Goal: Share content: Share content

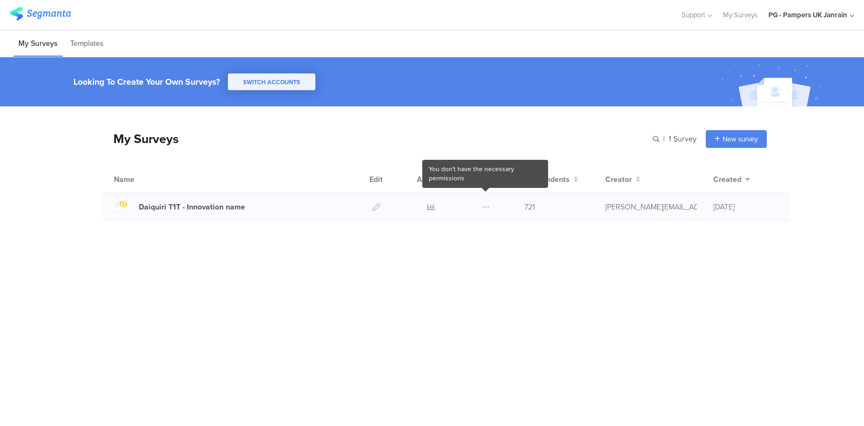
click at [482, 209] on span at bounding box center [486, 206] width 8 height 27
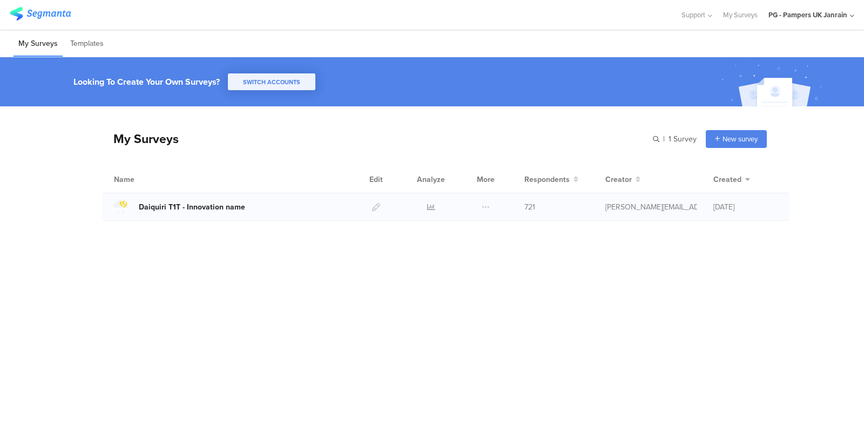
click at [184, 206] on div "Daiquiri T1T - Innovation name" at bounding box center [192, 206] width 106 height 11
click at [429, 203] on icon at bounding box center [431, 207] width 8 height 8
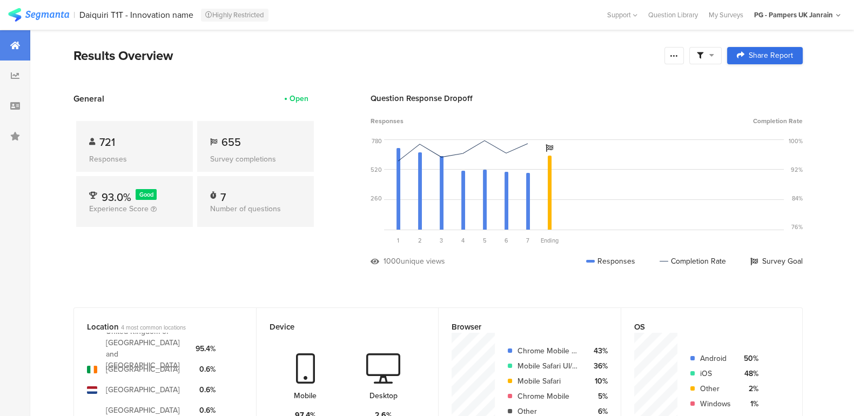
click at [769, 55] on span "Share Report" at bounding box center [770, 56] width 44 height 8
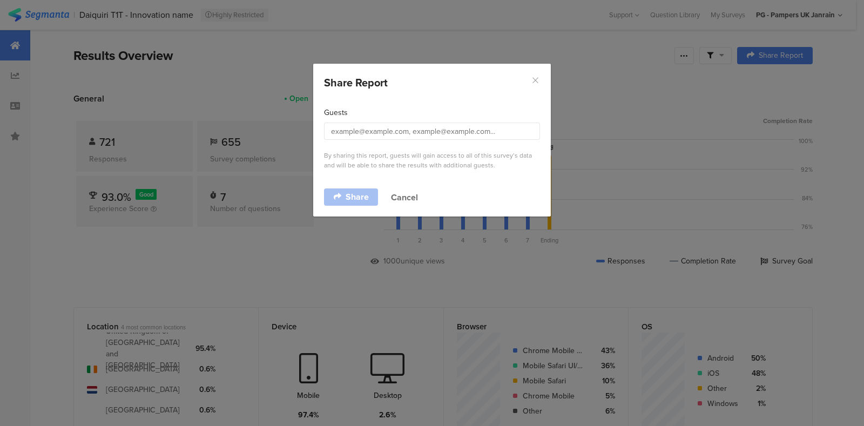
click at [537, 83] on icon "Close" at bounding box center [535, 80] width 9 height 9
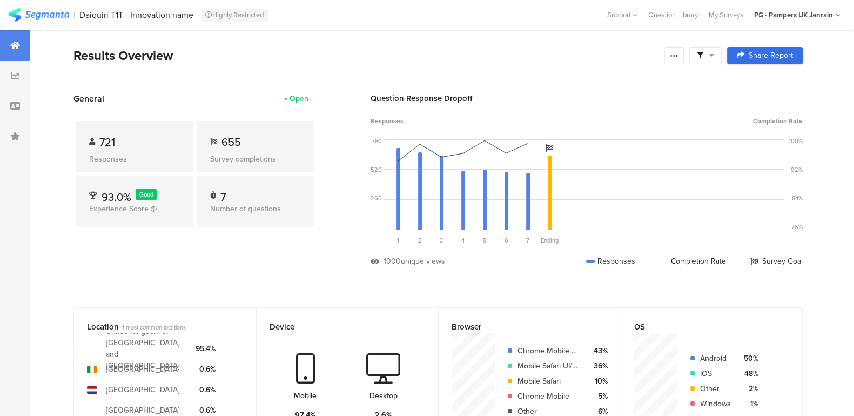
click at [761, 59] on span "Share Report" at bounding box center [770, 56] width 44 height 8
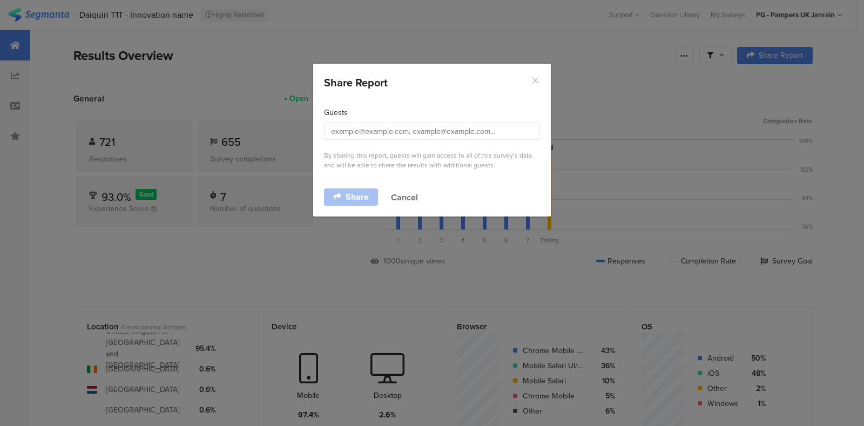
click at [531, 83] on icon "Close" at bounding box center [535, 80] width 9 height 9
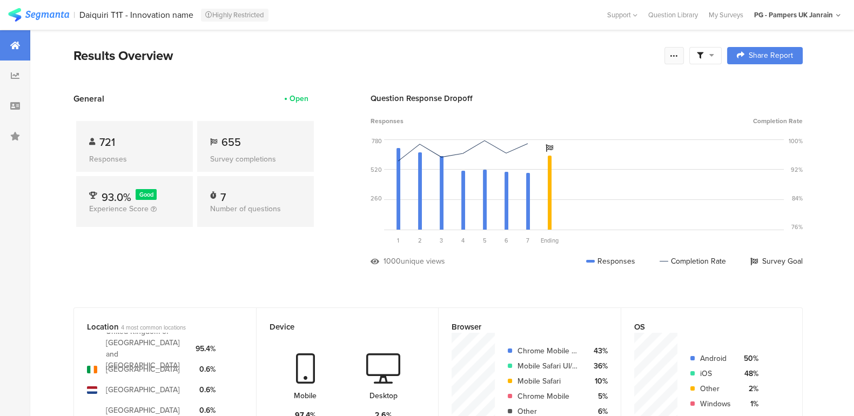
click at [678, 54] on icon at bounding box center [673, 55] width 9 height 9
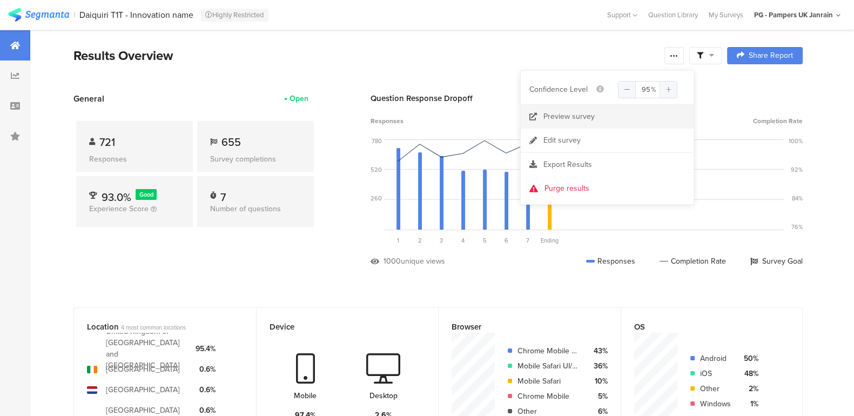
click at [570, 116] on div "Preview survey" at bounding box center [568, 116] width 51 height 11
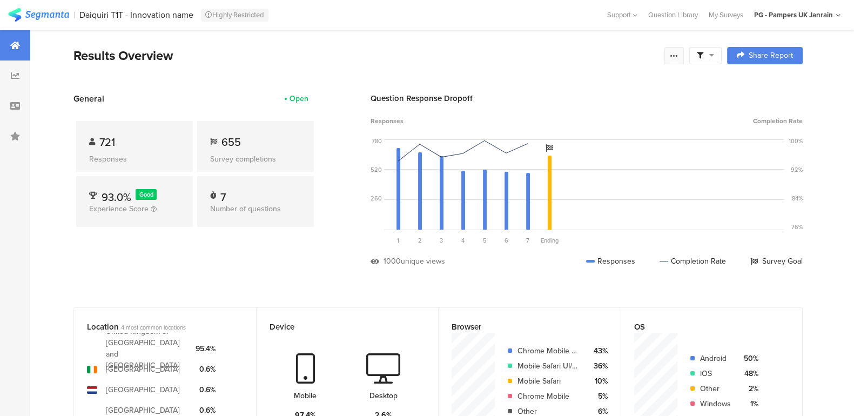
click at [684, 55] on div at bounding box center [673, 55] width 19 height 17
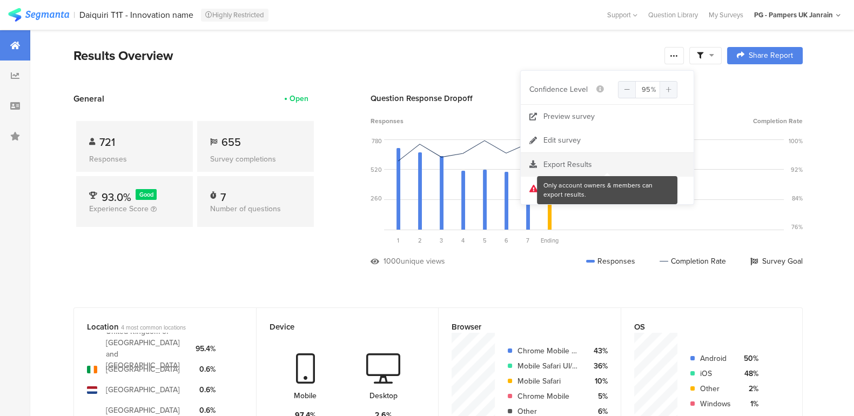
click at [608, 168] on div at bounding box center [606, 164] width 173 height 11
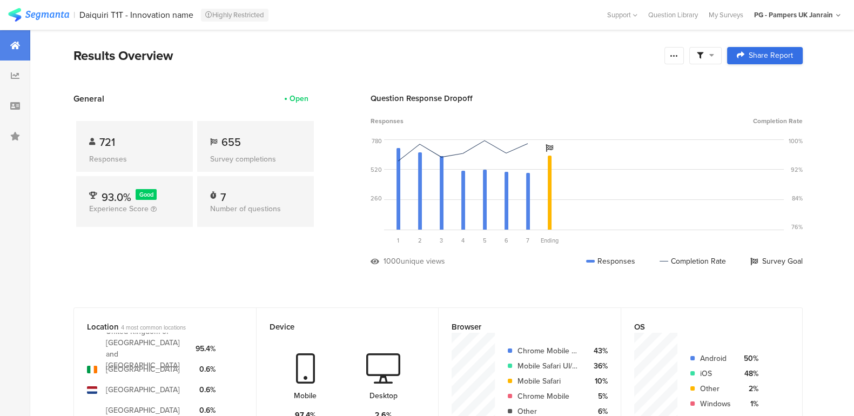
click at [786, 53] on span "Share Report" at bounding box center [770, 56] width 44 height 8
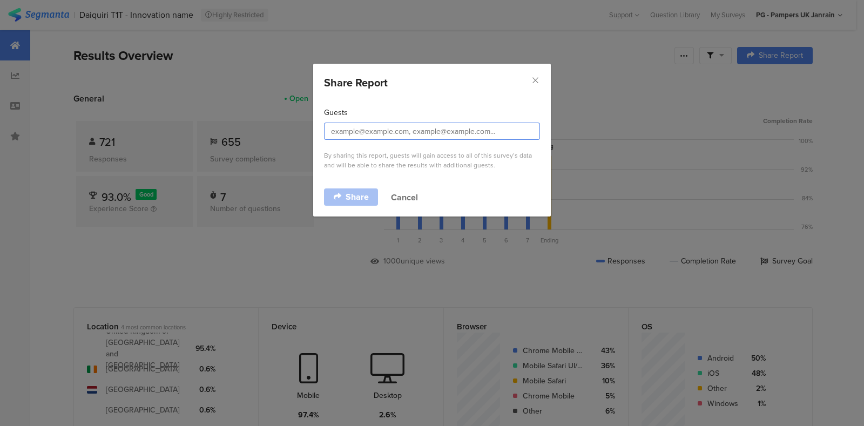
click at [354, 131] on input "dialog" at bounding box center [432, 131] width 216 height 17
paste input "eisen.a@pg.com"
type input "eisen.a@pg.com"
click at [353, 196] on span "Share" at bounding box center [357, 197] width 23 height 9
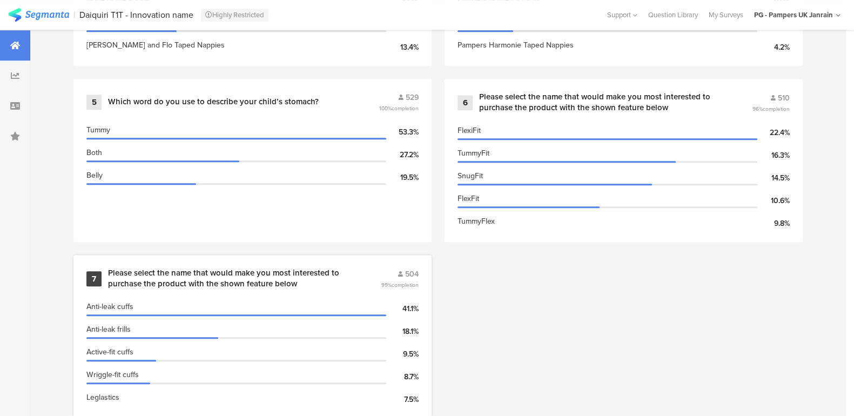
scroll to position [818, 0]
